Goal: Task Accomplishment & Management: Use online tool/utility

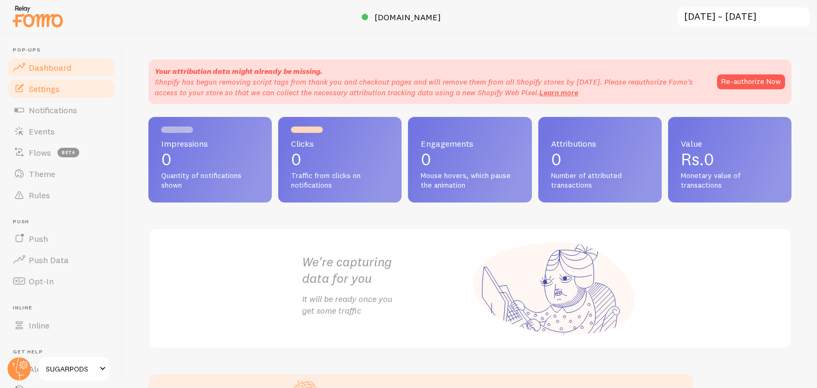
click at [48, 87] on span "Settings" at bounding box center [44, 88] width 31 height 11
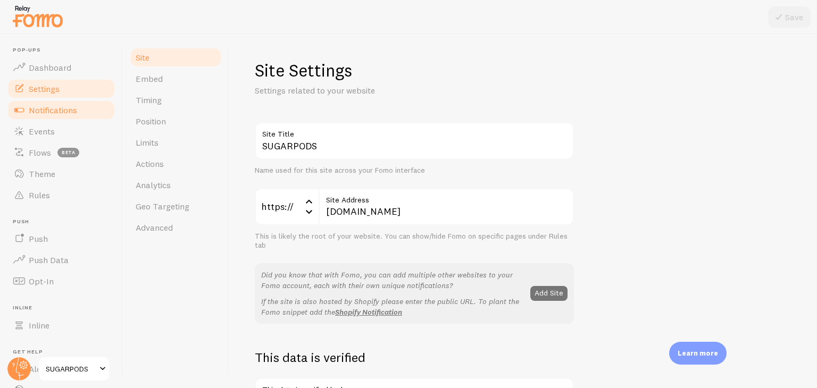
click at [48, 112] on span "Notifications" at bounding box center [53, 110] width 48 height 11
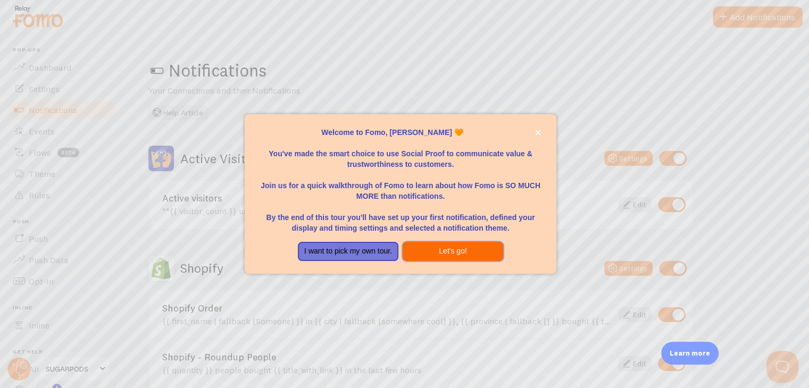
click at [455, 254] on button "Let's go!" at bounding box center [453, 251] width 101 height 19
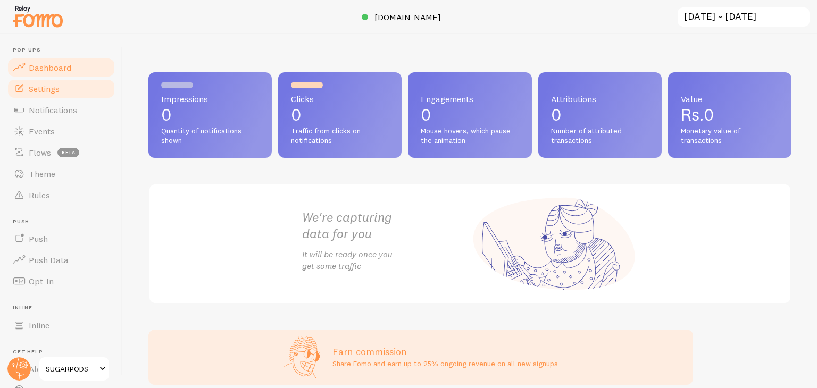
click at [46, 89] on span "Settings" at bounding box center [44, 88] width 31 height 11
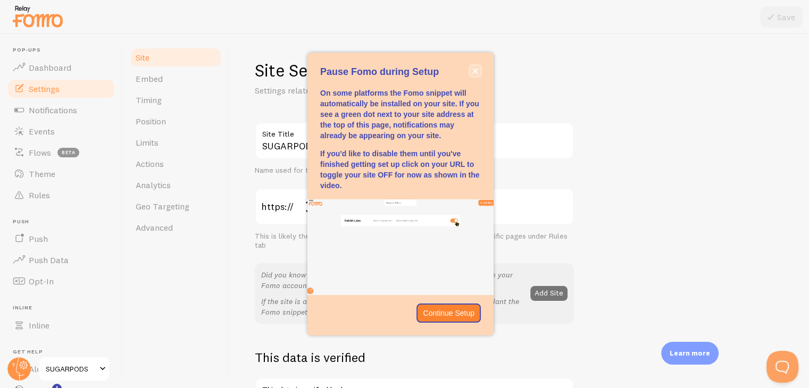
click at [473, 69] on icon "close," at bounding box center [475, 70] width 5 height 5
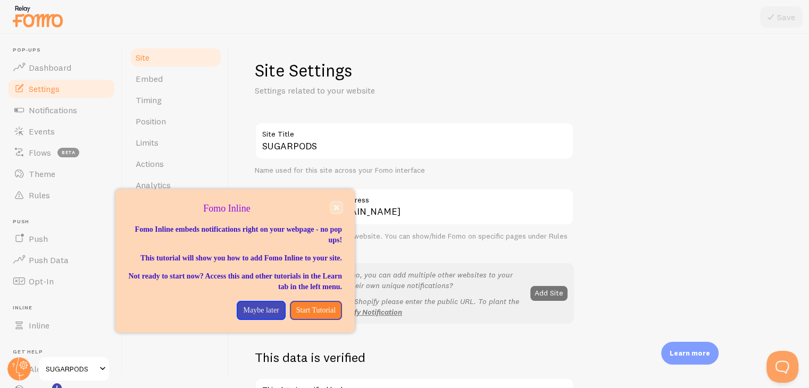
click at [336, 205] on icon "close," at bounding box center [336, 208] width 6 height 6
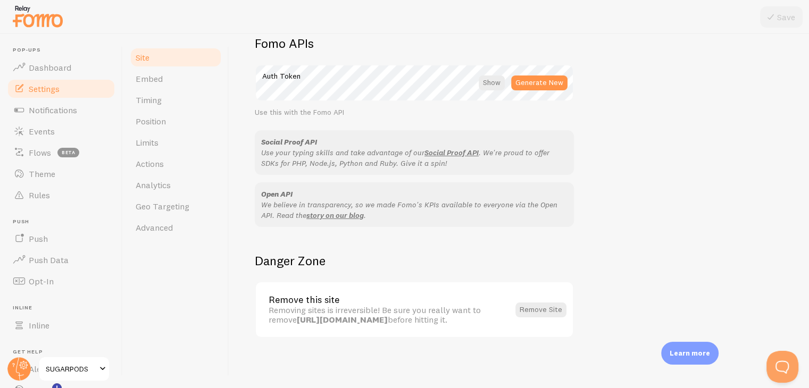
scroll to position [615, 0]
click at [30, 115] on span "Notifications" at bounding box center [53, 110] width 48 height 11
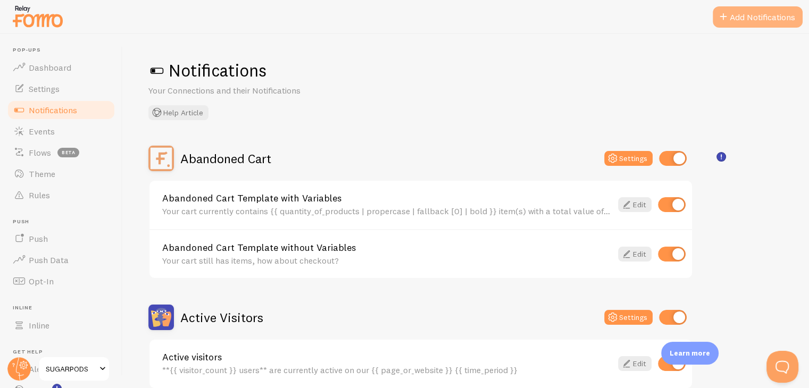
click at [753, 17] on button "Add Notifications" at bounding box center [758, 16] width 90 height 21
